Goal: Task Accomplishment & Management: Use online tool/utility

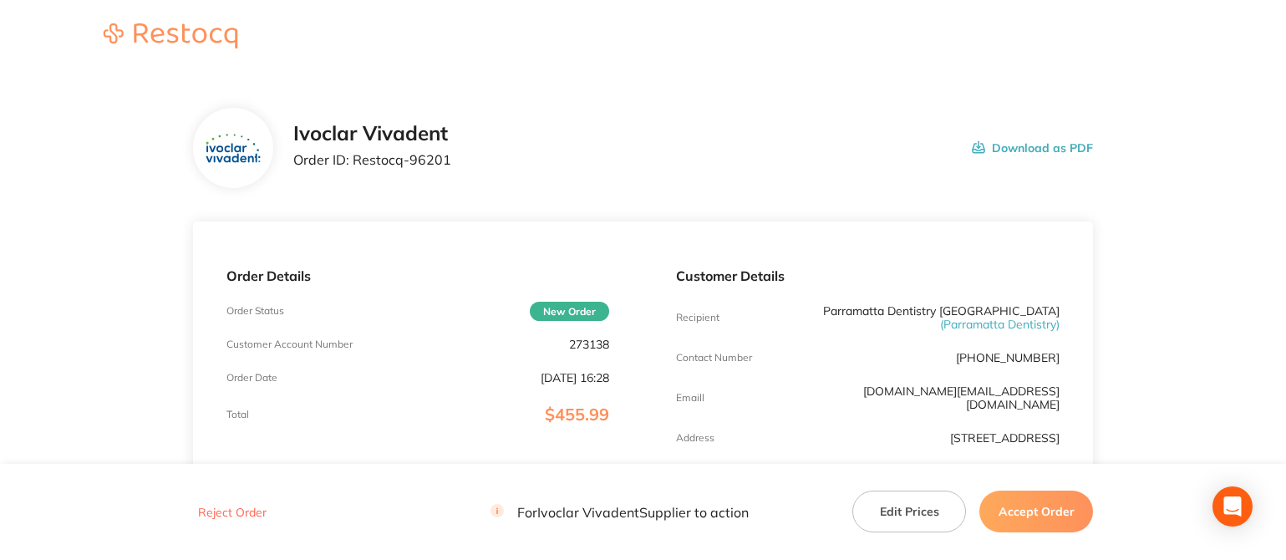
click at [1051, 499] on button "Accept Order" at bounding box center [1036, 511] width 114 height 42
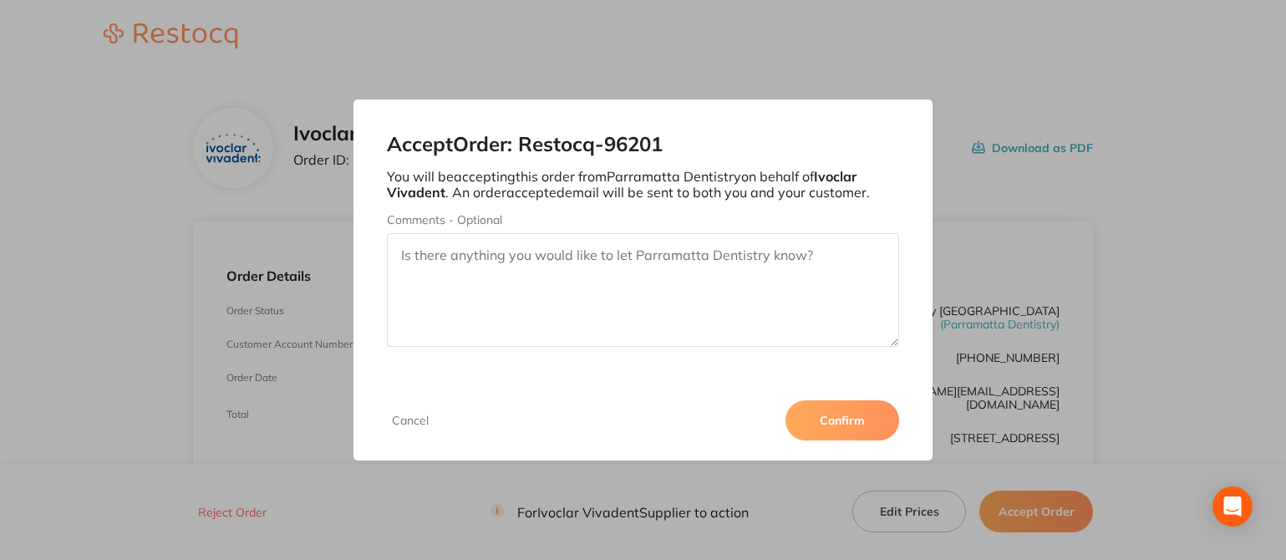
click at [833, 417] on button "Confirm" at bounding box center [842, 420] width 114 height 40
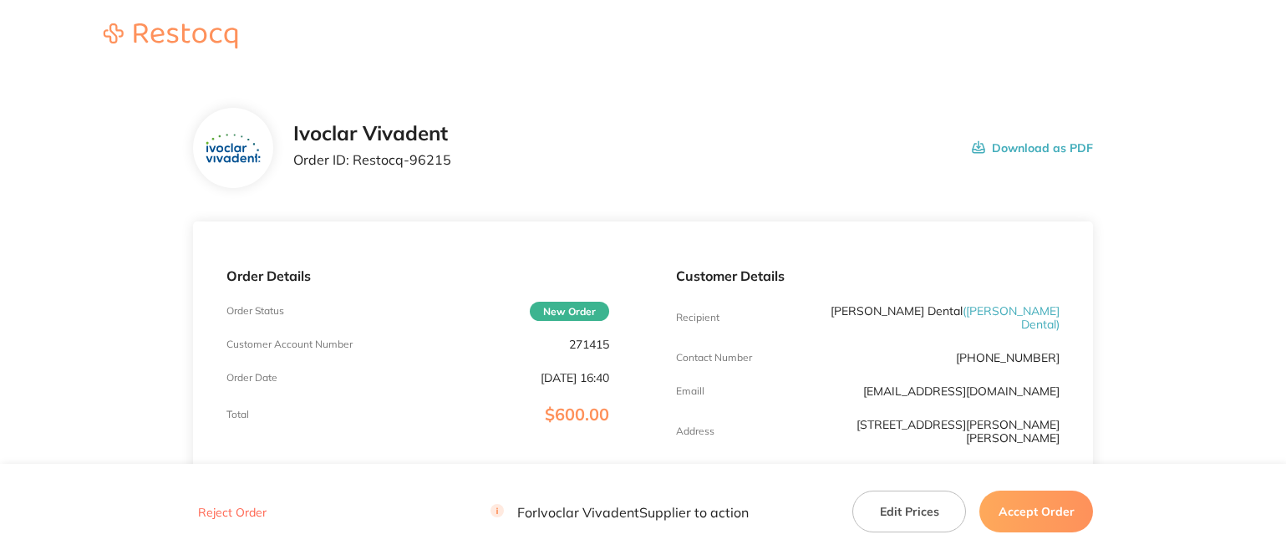
click at [1026, 510] on button "Accept Order" at bounding box center [1036, 511] width 114 height 42
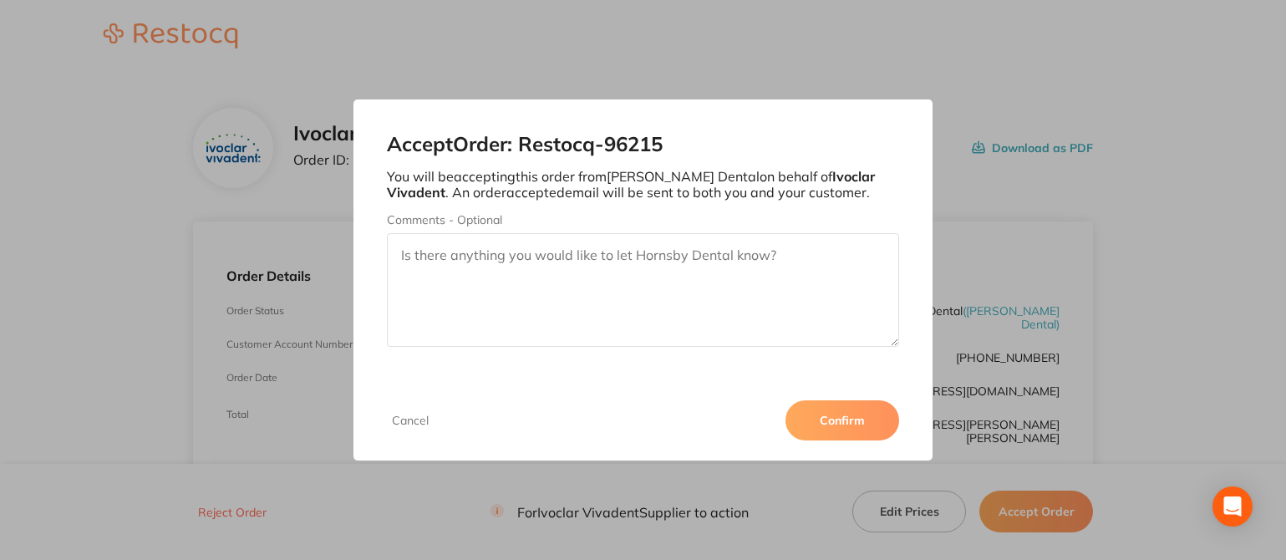
click at [840, 422] on button "Confirm" at bounding box center [842, 420] width 114 height 40
